Goal: Check status: Check status

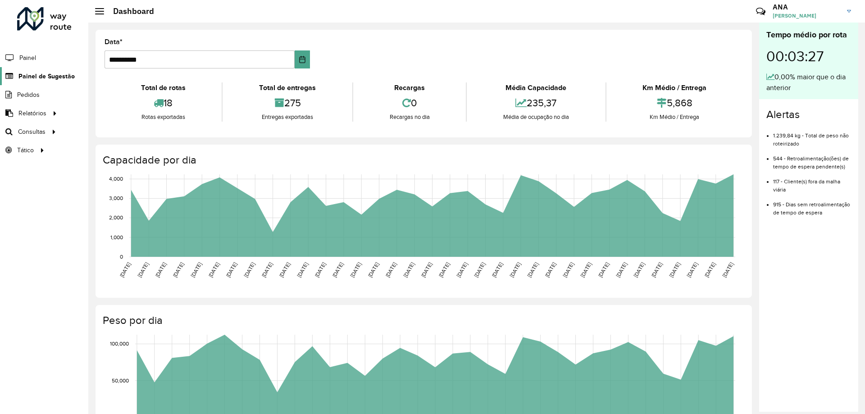
click at [41, 74] on span "Painel de Sugestão" at bounding box center [46, 76] width 56 height 9
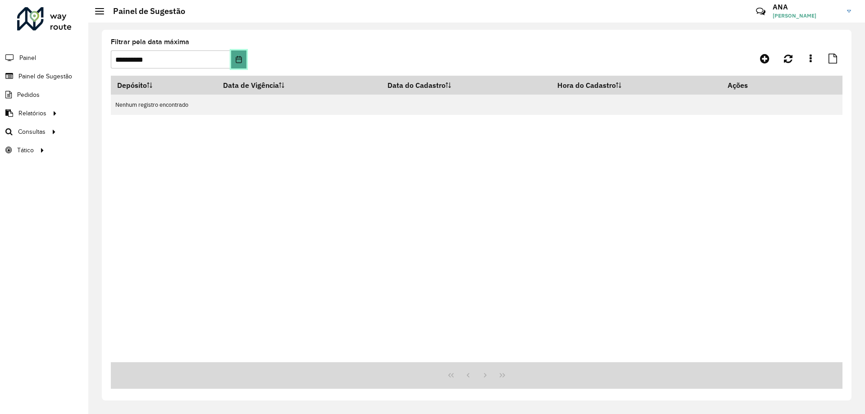
click at [240, 60] on icon "Choose Date" at bounding box center [238, 59] width 7 height 7
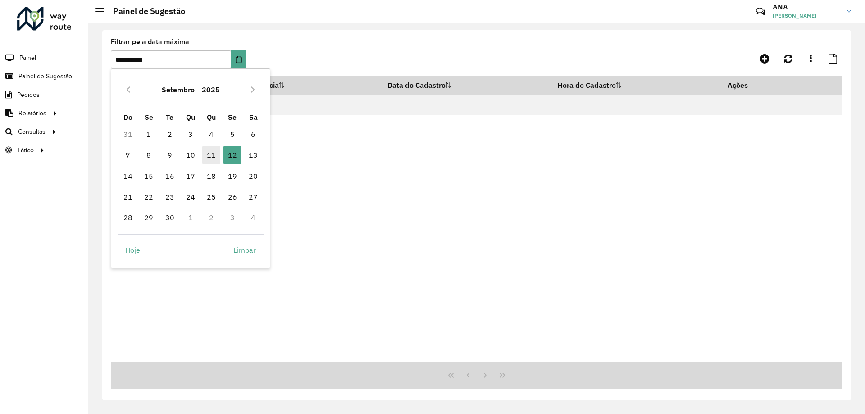
click at [208, 156] on span "11" at bounding box center [211, 155] width 18 height 18
type input "**********"
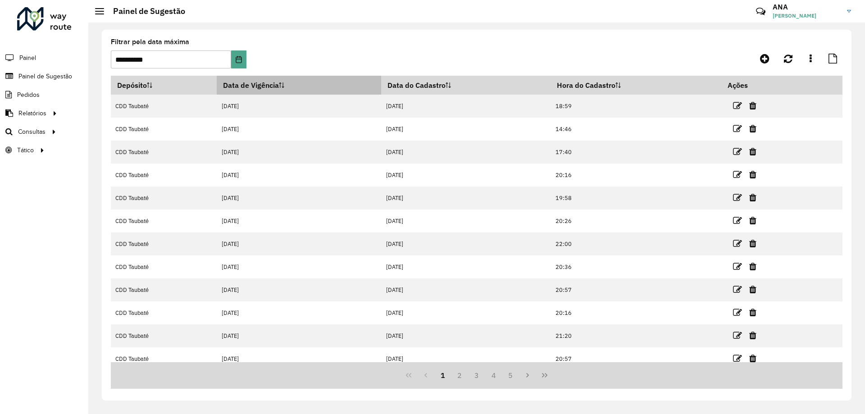
click at [284, 82] on sortalticon at bounding box center [281, 85] width 5 height 9
click at [284, 86] on icon at bounding box center [281, 84] width 5 height 5
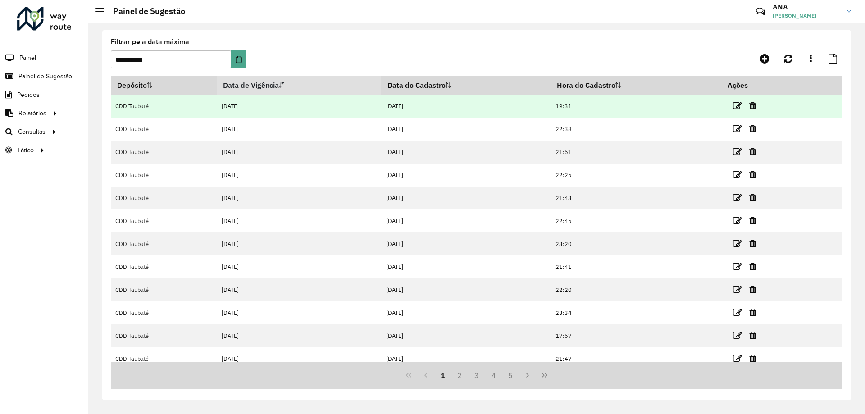
click at [268, 110] on td "[DATE]" at bounding box center [299, 106] width 164 height 23
click at [733, 105] on icon at bounding box center [737, 105] width 9 height 9
